Goal: Download file/media

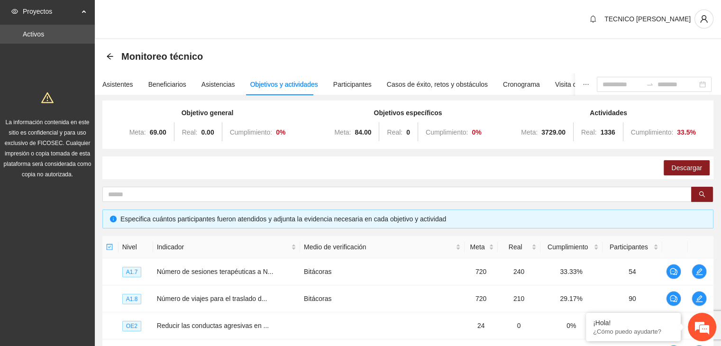
click at [287, 87] on div "Objetivos y actividades" at bounding box center [284, 84] width 68 height 10
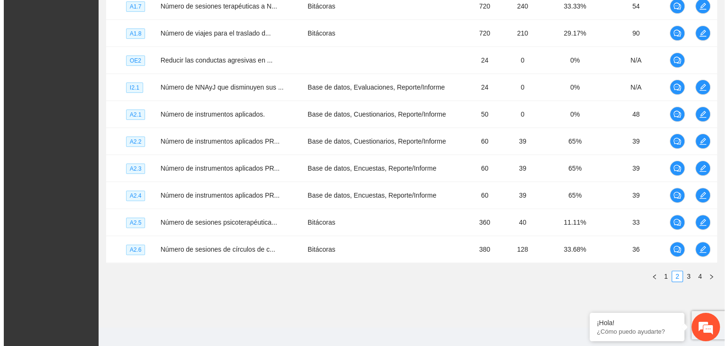
scroll to position [270, 0]
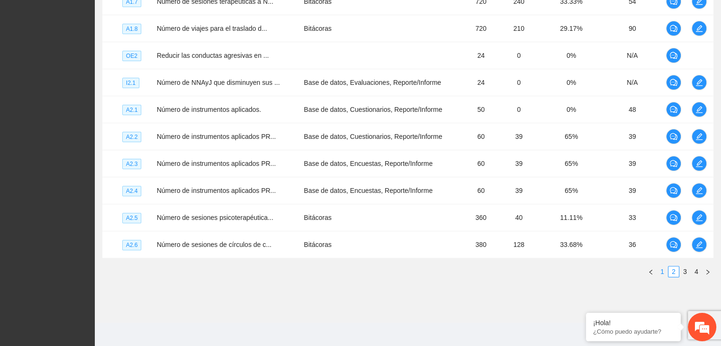
click at [660, 274] on link "1" at bounding box center [662, 272] width 10 height 10
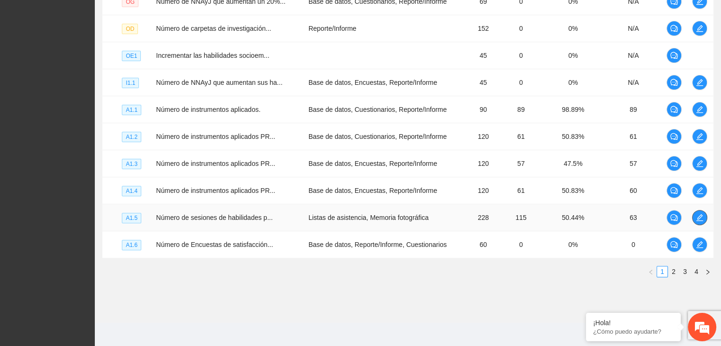
click at [696, 221] on button "button" at bounding box center [699, 217] width 15 height 15
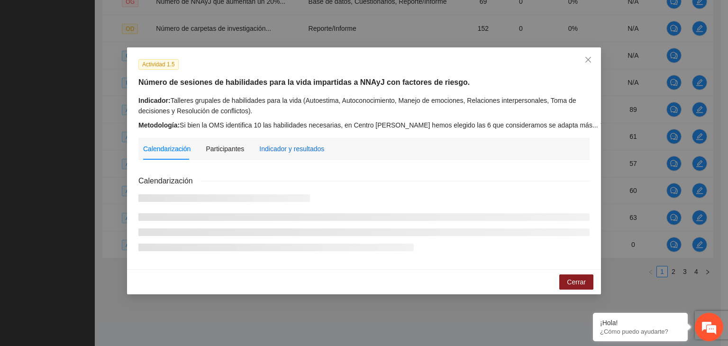
click at [269, 151] on div "Indicador y resultados" at bounding box center [291, 149] width 65 height 10
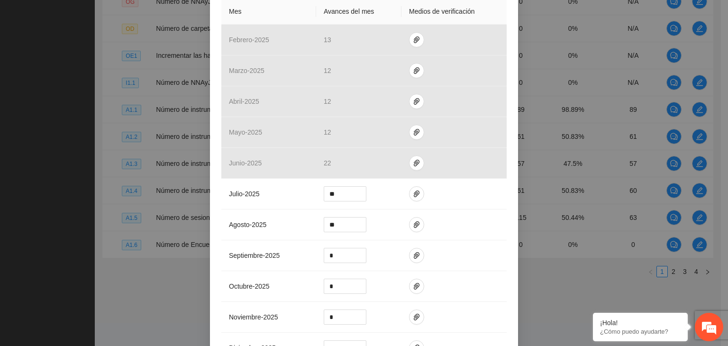
scroll to position [262, 0]
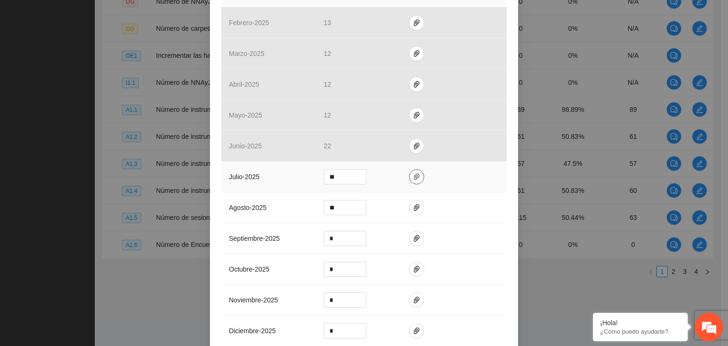
click at [413, 177] on icon "paper-clip" at bounding box center [417, 177] width 8 height 8
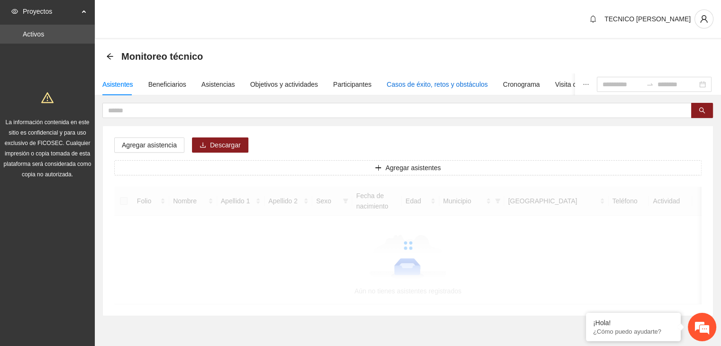
click at [397, 86] on div "Casos de éxito, retos y obstáculos" at bounding box center [437, 84] width 101 height 10
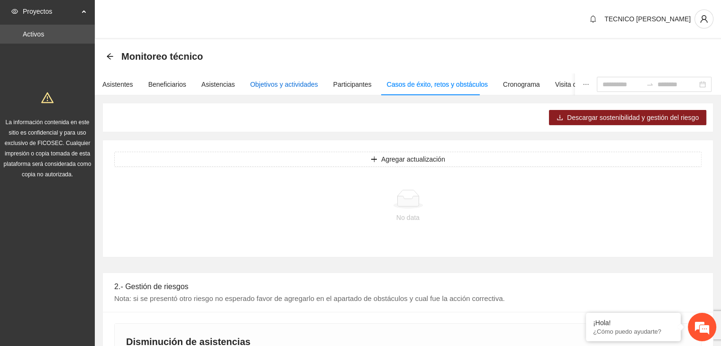
click at [302, 82] on div "Objetivos y actividades" at bounding box center [284, 84] width 68 height 10
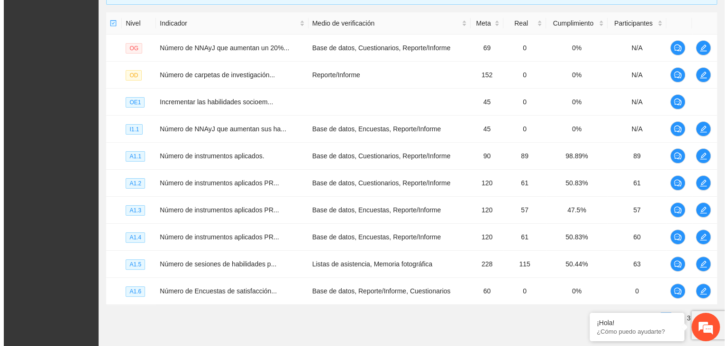
scroll to position [234, 0]
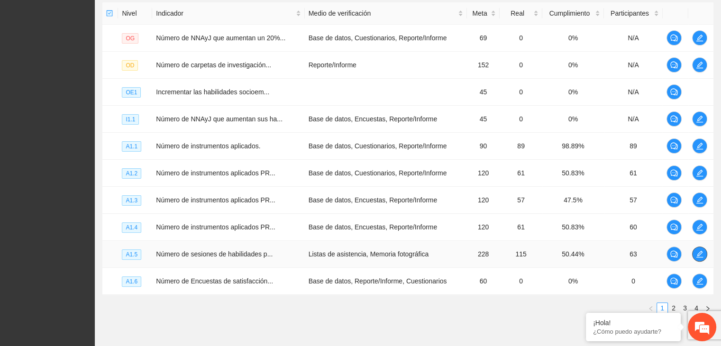
click at [701, 256] on icon "edit" at bounding box center [700, 254] width 8 height 8
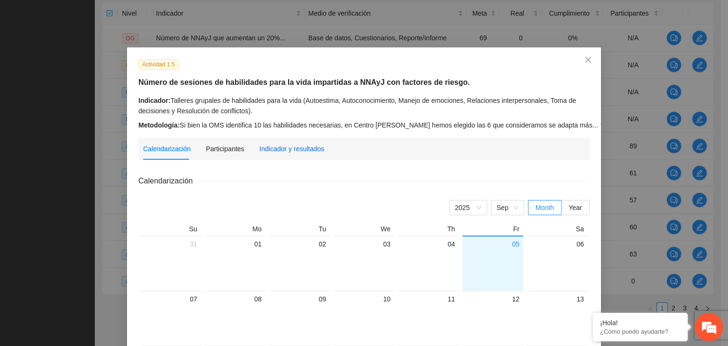
click at [277, 148] on div "Indicador y resultados" at bounding box center [291, 149] width 65 height 10
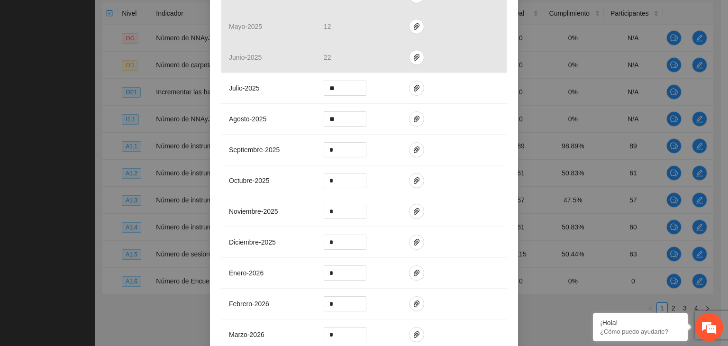
scroll to position [364, 0]
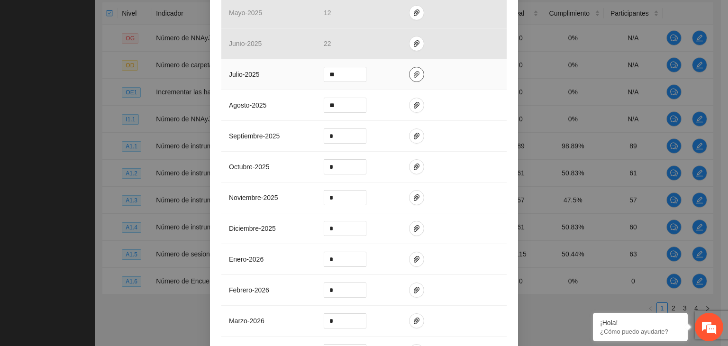
click at [413, 75] on icon "paper-clip" at bounding box center [417, 75] width 8 height 8
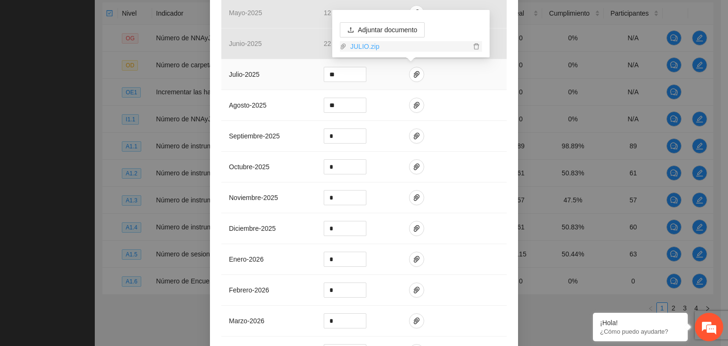
click at [369, 46] on link "JULIO.zip" at bounding box center [409, 46] width 124 height 10
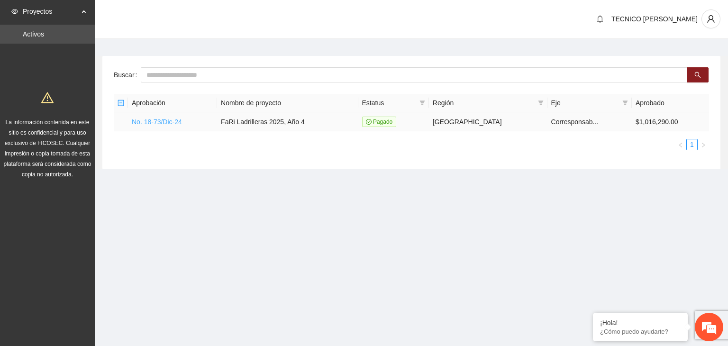
drag, startPoint x: 593, startPoint y: 0, endPoint x: 163, endPoint y: 122, distance: 447.1
click at [163, 122] on link "No. 18-73/Dic-24" at bounding box center [157, 122] width 50 height 8
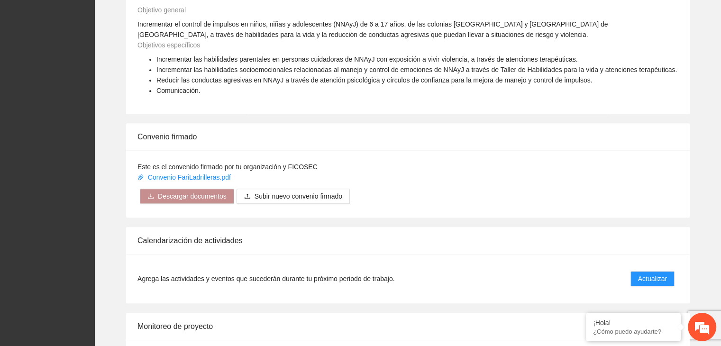
scroll to position [704, 0]
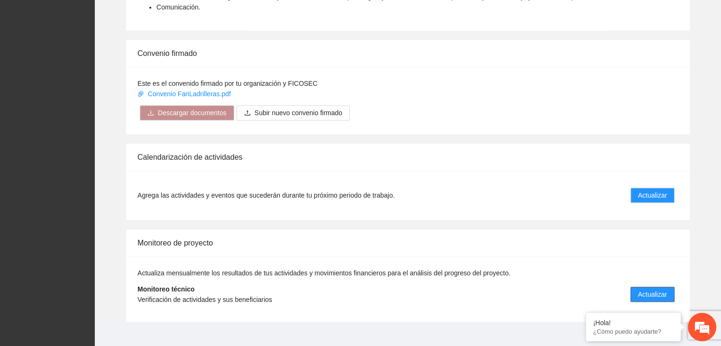
click at [651, 287] on button "Actualizar" at bounding box center [653, 294] width 44 height 15
click at [663, 289] on span "Actualizar" at bounding box center [652, 294] width 29 height 10
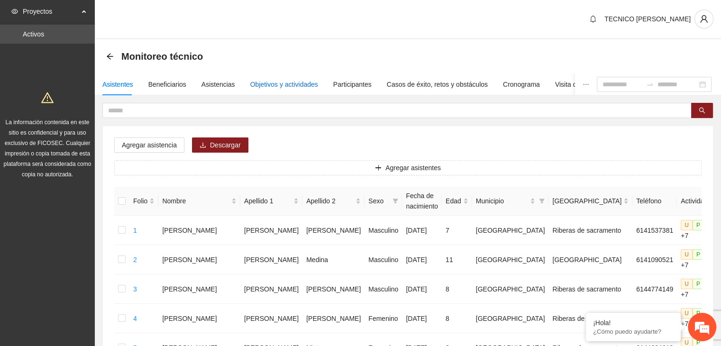
click at [294, 84] on div "Objetivos y actividades" at bounding box center [284, 84] width 68 height 10
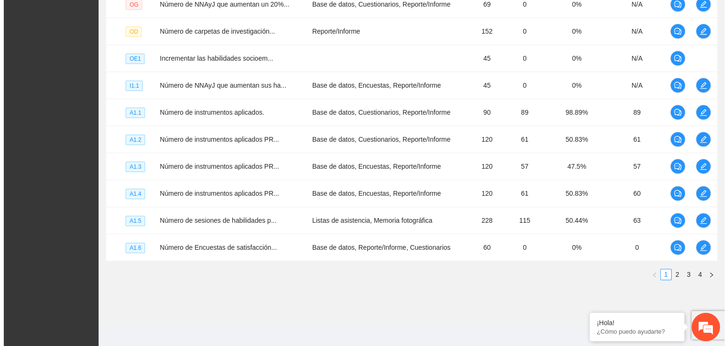
scroll to position [272, 0]
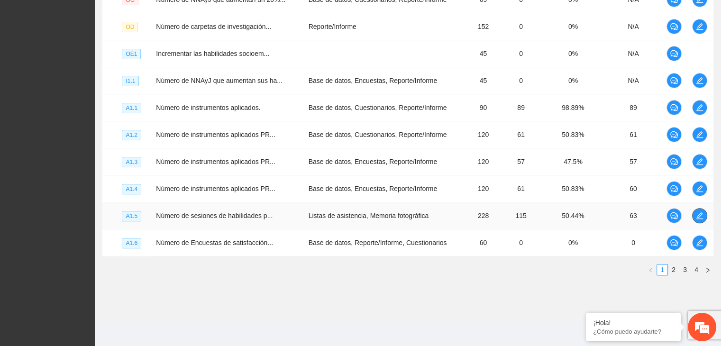
click at [696, 212] on icon "edit" at bounding box center [700, 216] width 8 height 8
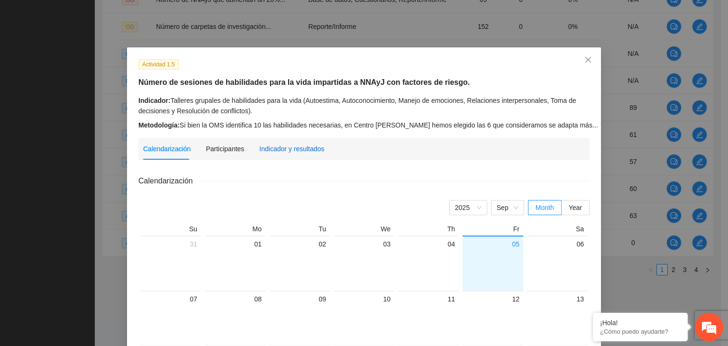
click at [263, 151] on div "Indicador y resultados" at bounding box center [291, 149] width 65 height 10
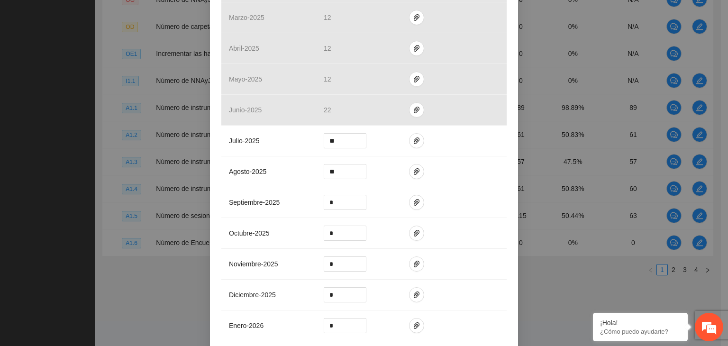
scroll to position [304, 0]
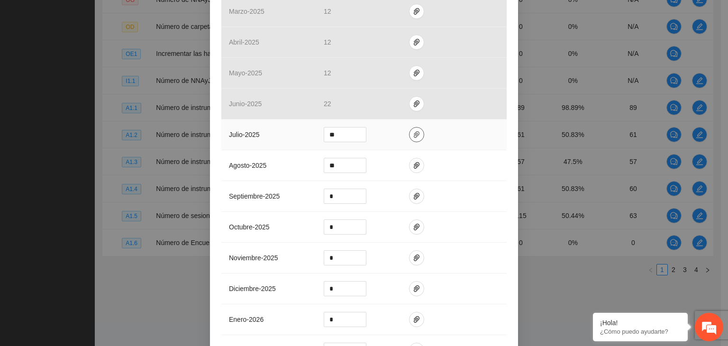
click at [409, 138] on button "button" at bounding box center [416, 134] width 15 height 15
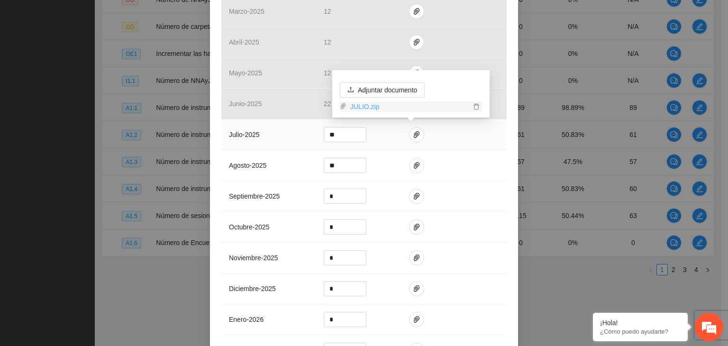
click at [354, 105] on link "JULIO.zip" at bounding box center [409, 106] width 124 height 10
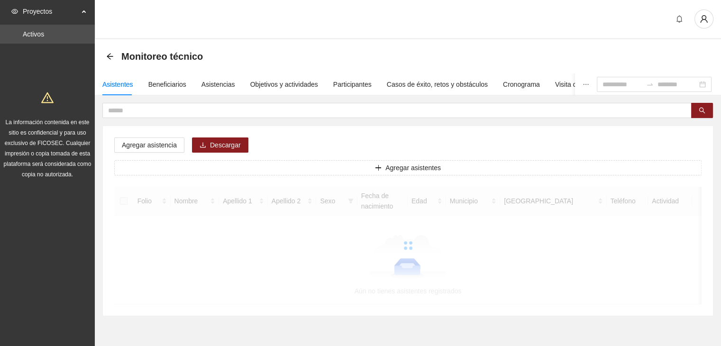
click at [405, 146] on div "Agregar asistencia Descargar Agregar asistentes Folio Nombre Apellido 1 Apellid…" at bounding box center [408, 221] width 610 height 190
